Goal: Use online tool/utility: Use online tool/utility

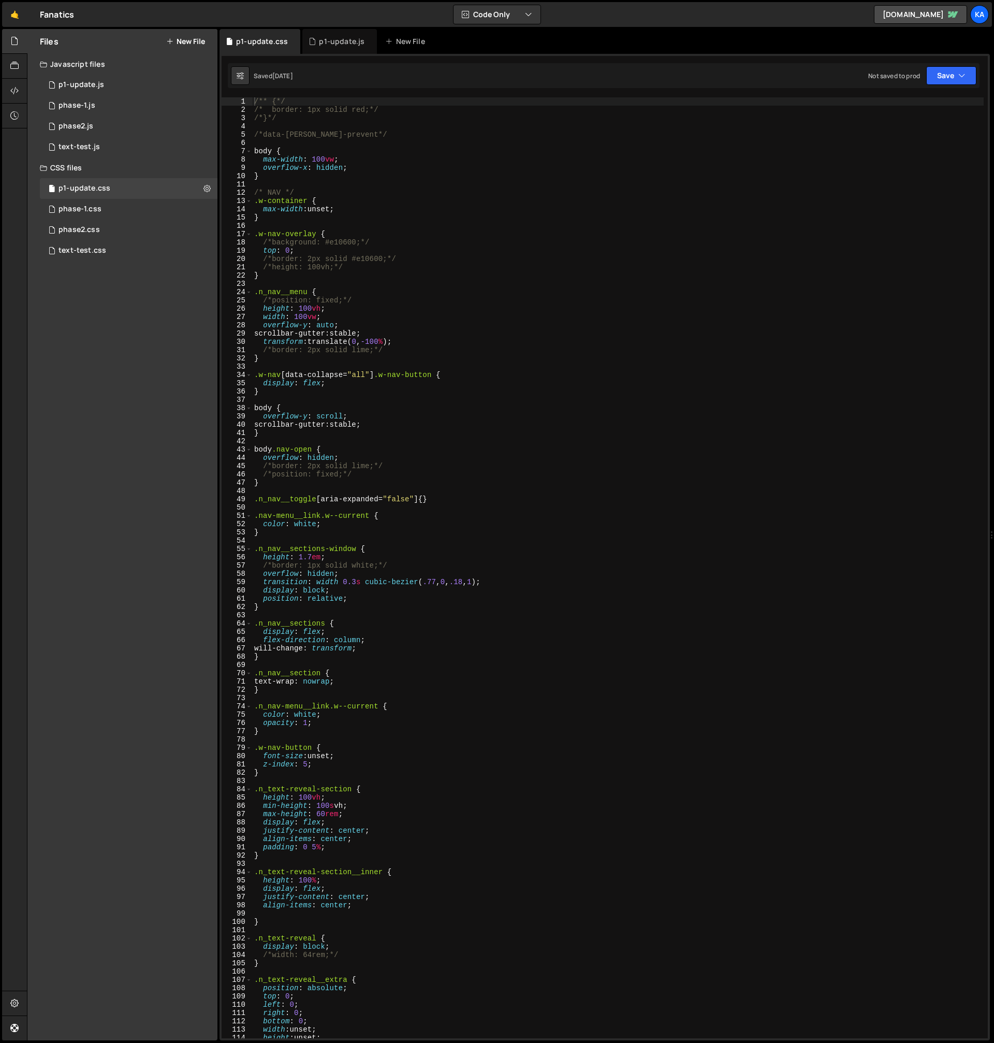
type textarea "/*position: fixed;*/"
click at [416, 300] on div "/** {*/ /* border: 1px solid red;*/ /*}*/ /*data-[PERSON_NAME]-prevent*/ body {…" at bounding box center [618, 576] width 732 height 958
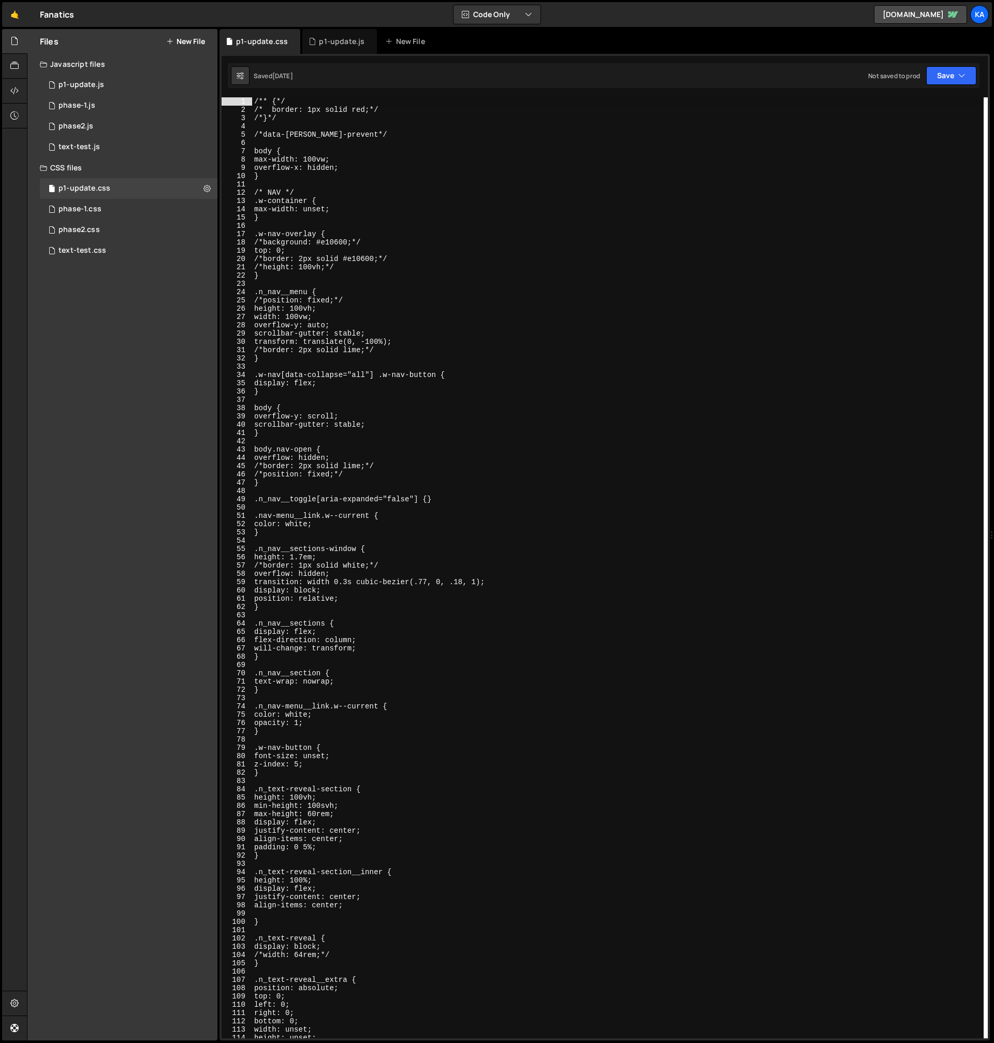
type textarea "/*position: fixed;*/"
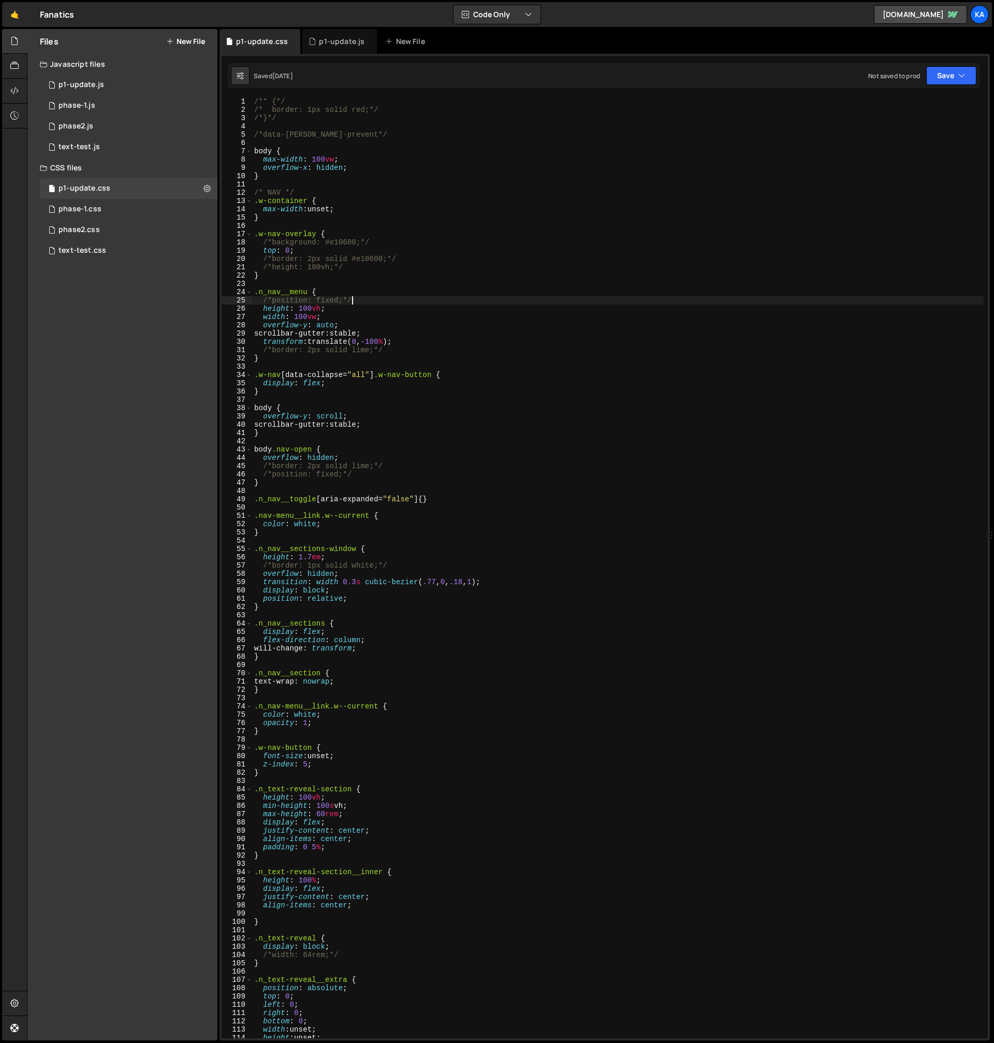
click at [416, 300] on div "/** {*/ /* border: 1px solid red;*/ /*}*/ /*data-lenis-prevent*/ body { max-wid…" at bounding box center [618, 576] width 732 height 958
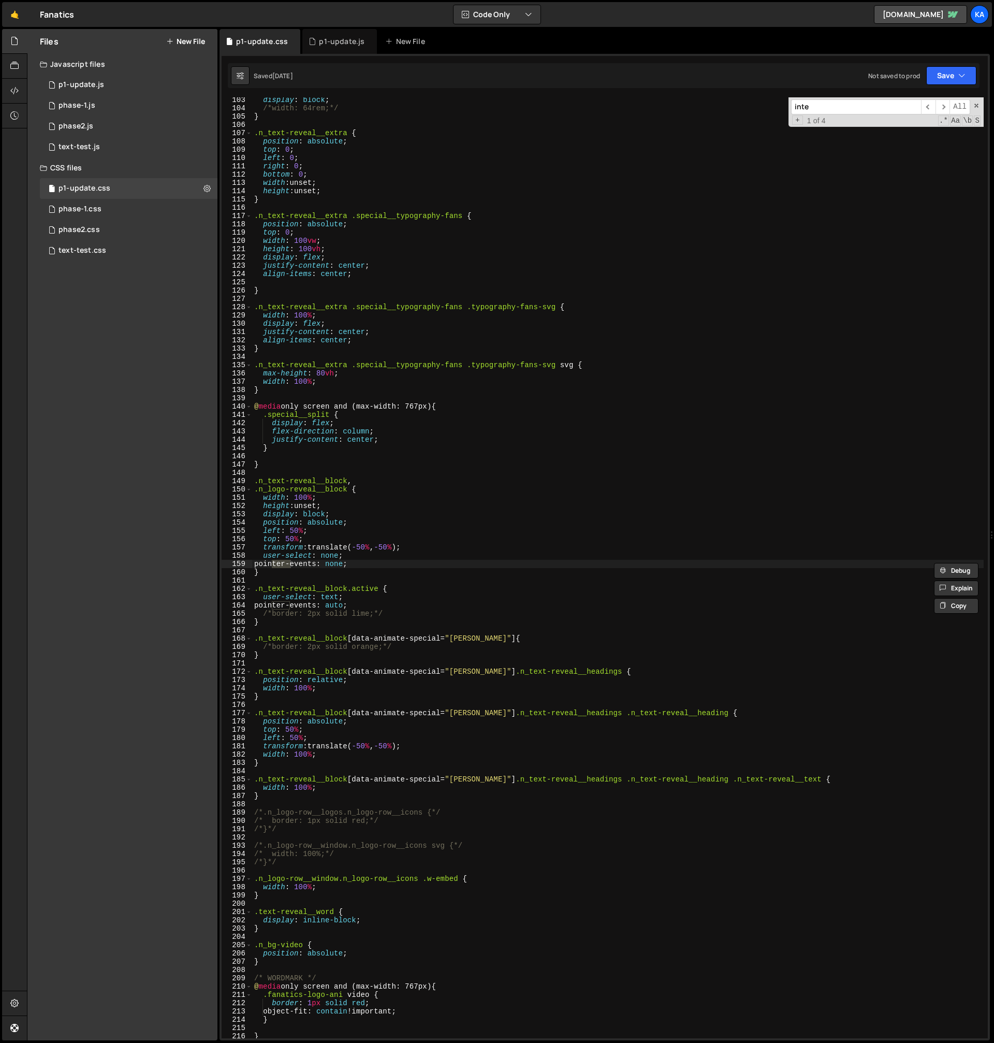
scroll to position [847, 0]
type input "inter"
click at [938, 109] on span "​" at bounding box center [943, 106] width 15 height 15
click at [939, 109] on span "​" at bounding box center [943, 106] width 15 height 15
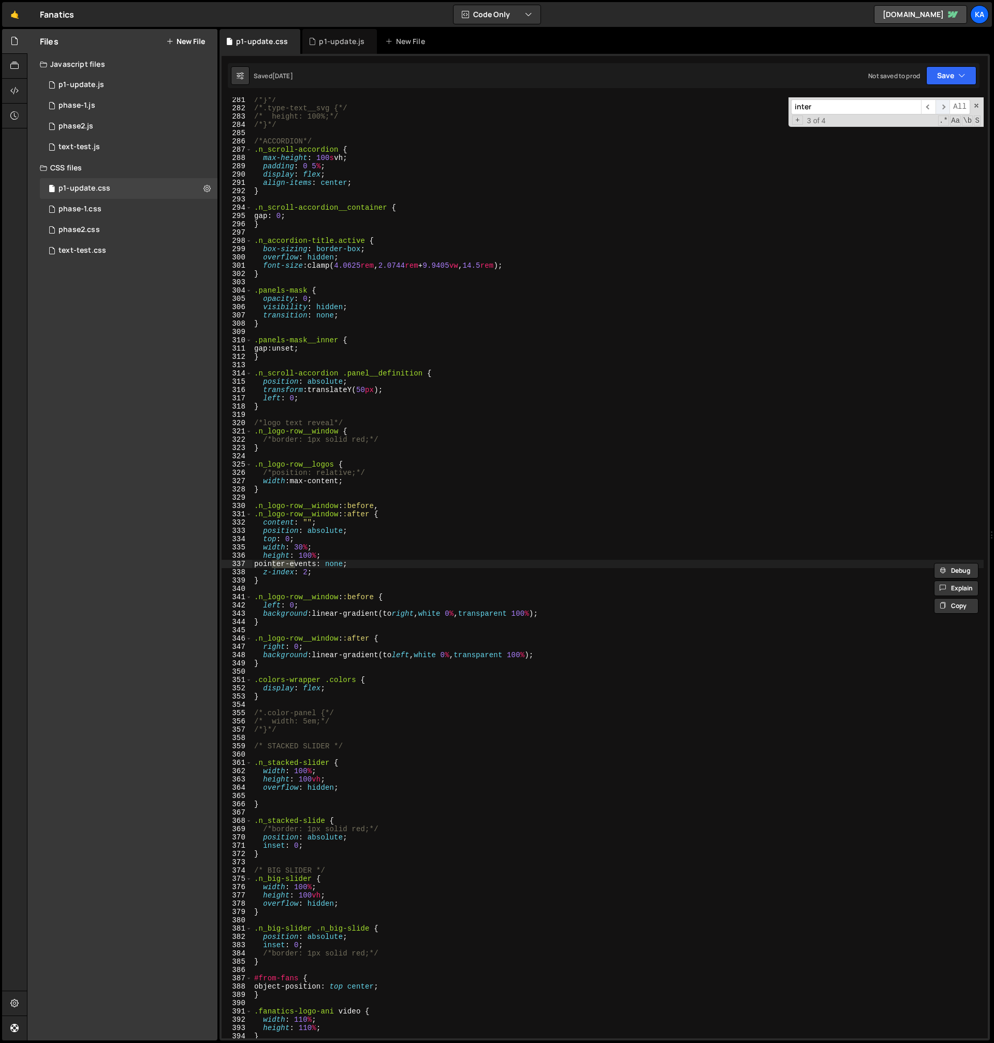
click at [939, 109] on span "​" at bounding box center [943, 106] width 15 height 15
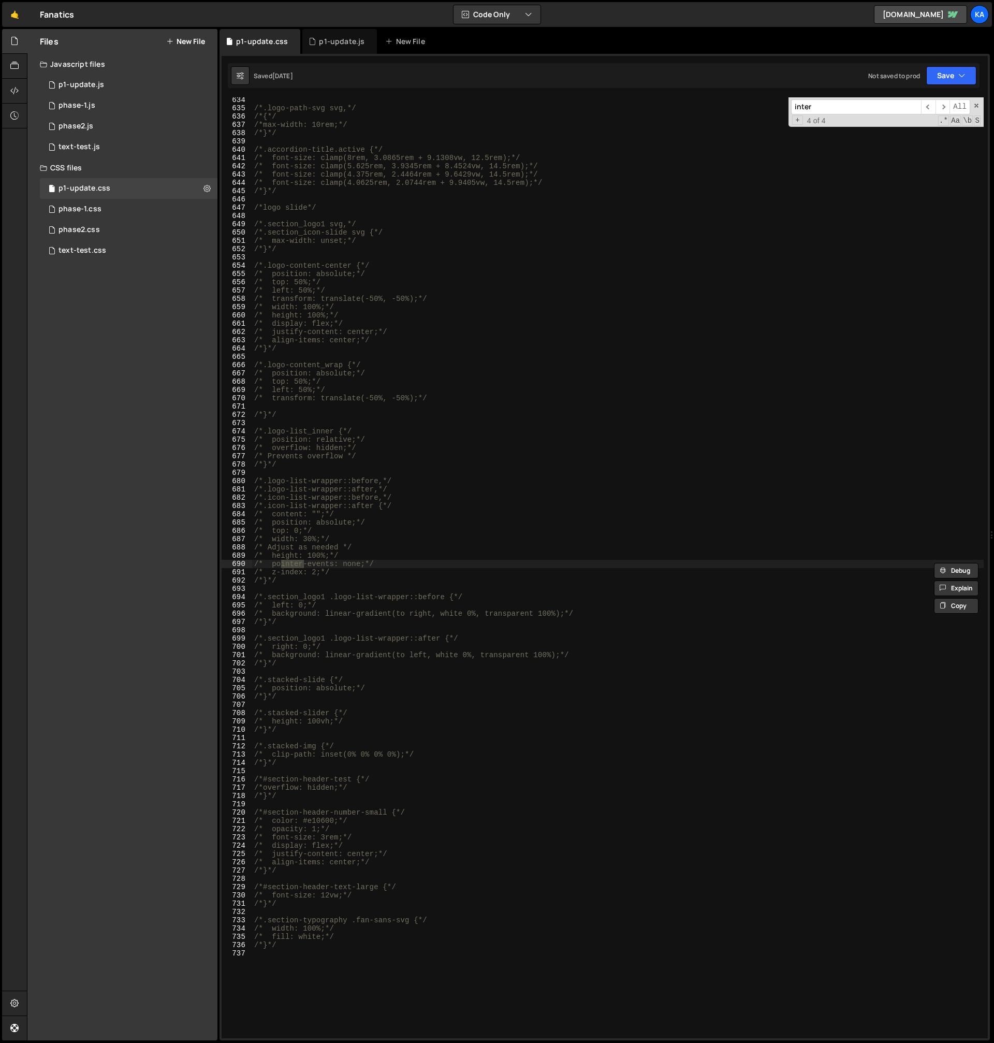
scroll to position [5247, 0]
type textarea "/* left: 50%;*/"
click at [596, 290] on div "/*.logo-path-svg svg,*/ /*{*/ /*max-width: 10rem;*/ /*}*/ /*.accordion-title.ac…" at bounding box center [618, 575] width 732 height 958
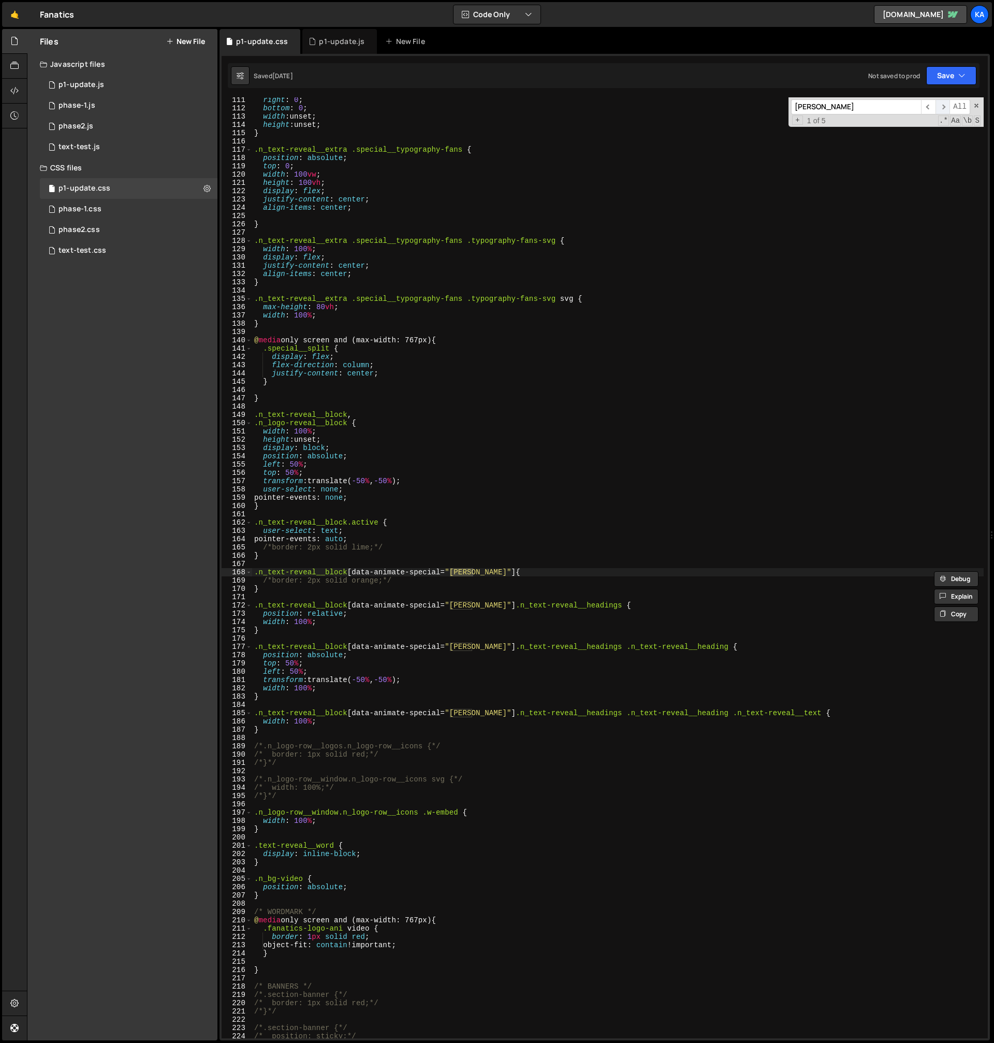
type input "anton"
click at [941, 109] on span "​" at bounding box center [943, 106] width 15 height 15
